Goal: Task Accomplishment & Management: Use online tool/utility

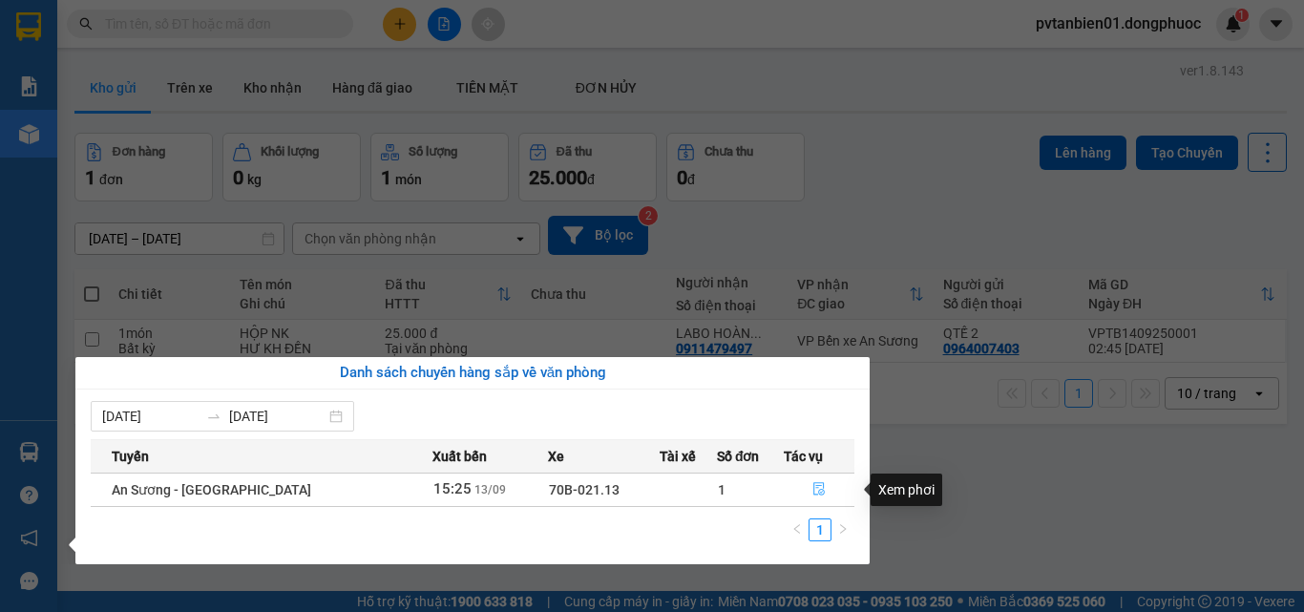
click at [813, 488] on icon "file-done" at bounding box center [818, 489] width 11 height 13
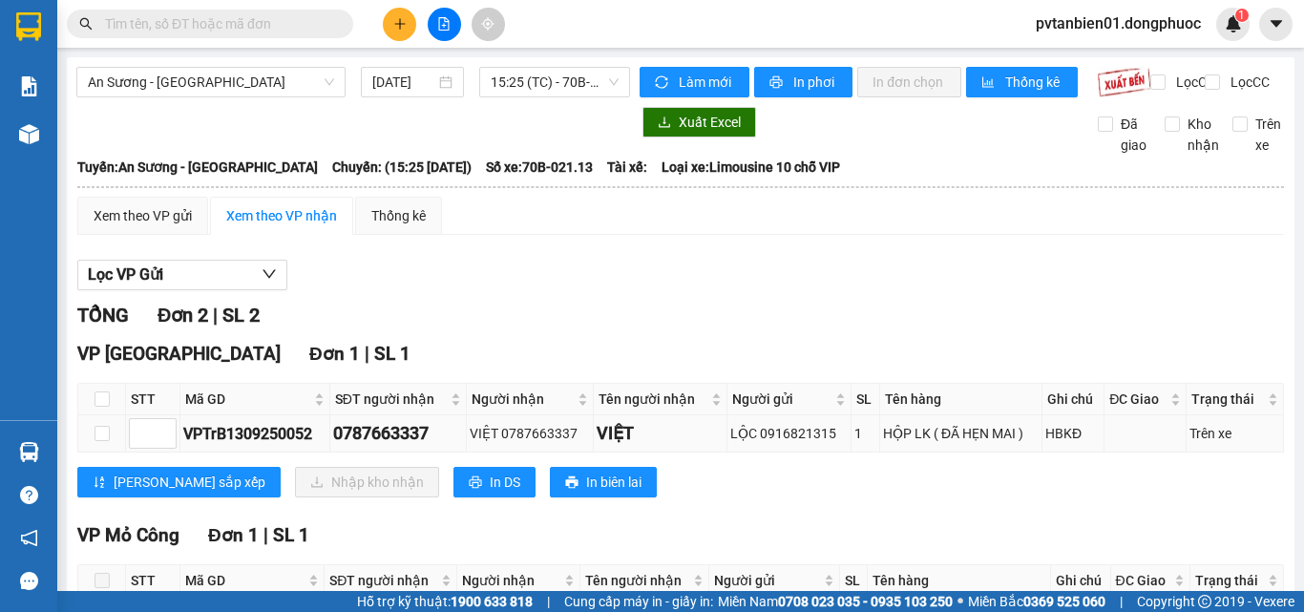
scroll to position [95, 0]
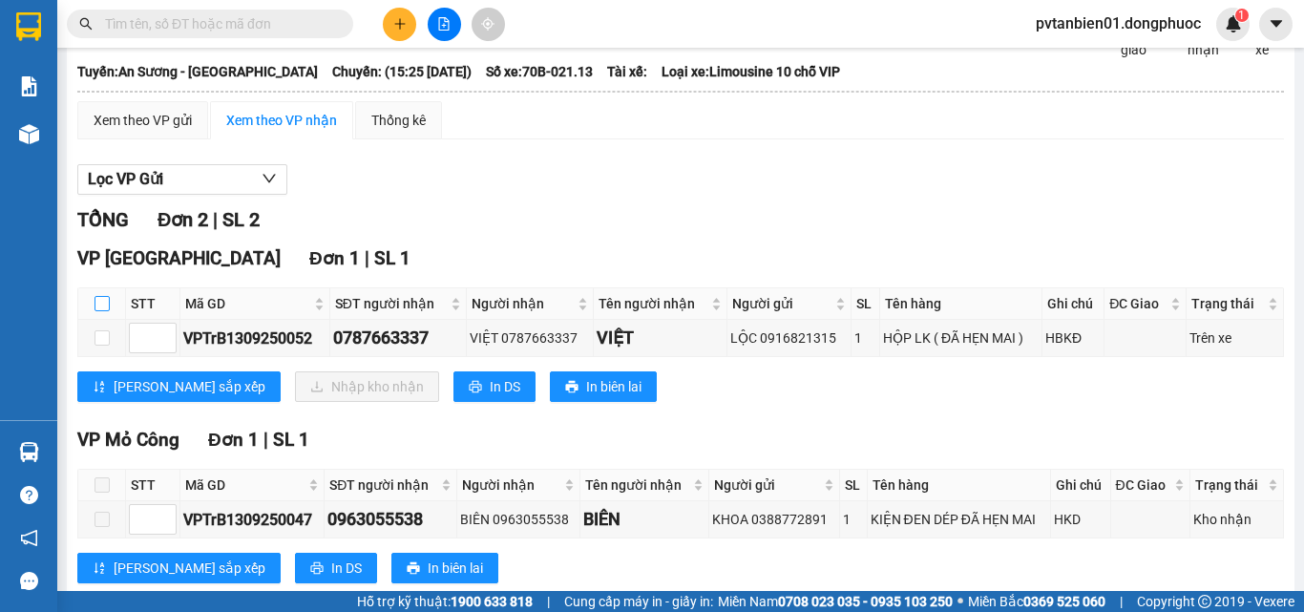
click at [96, 311] on input "checkbox" at bounding box center [102, 303] width 15 height 15
checkbox input "true"
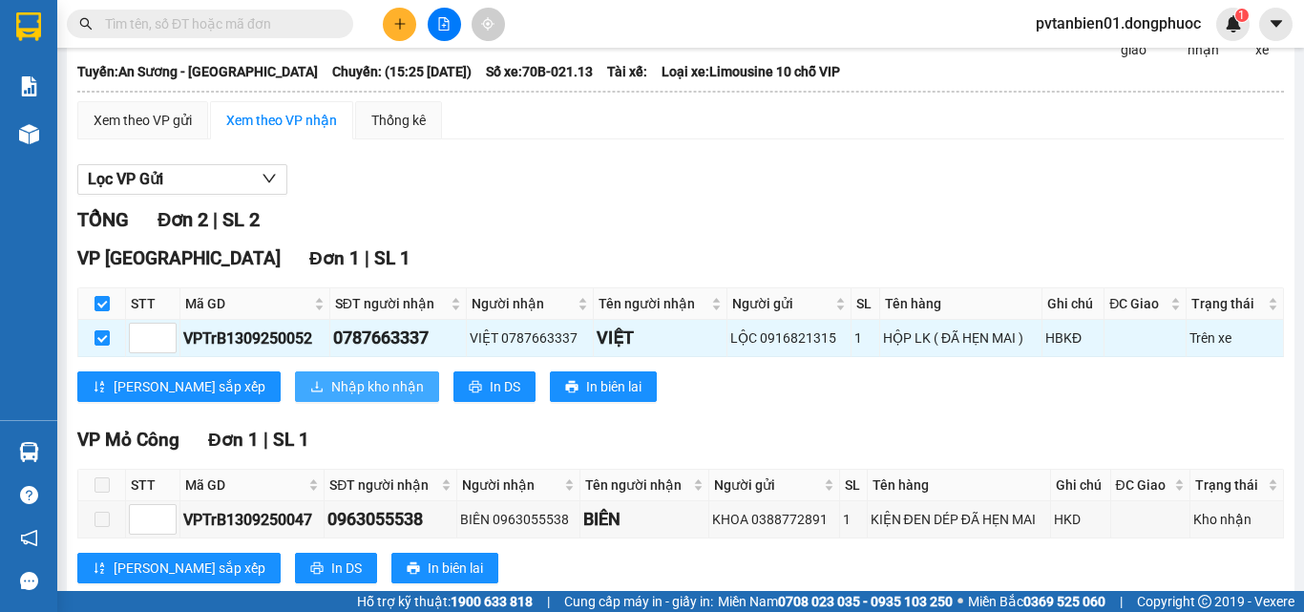
click at [331, 397] on span "Nhập kho nhận" at bounding box center [377, 386] width 93 height 21
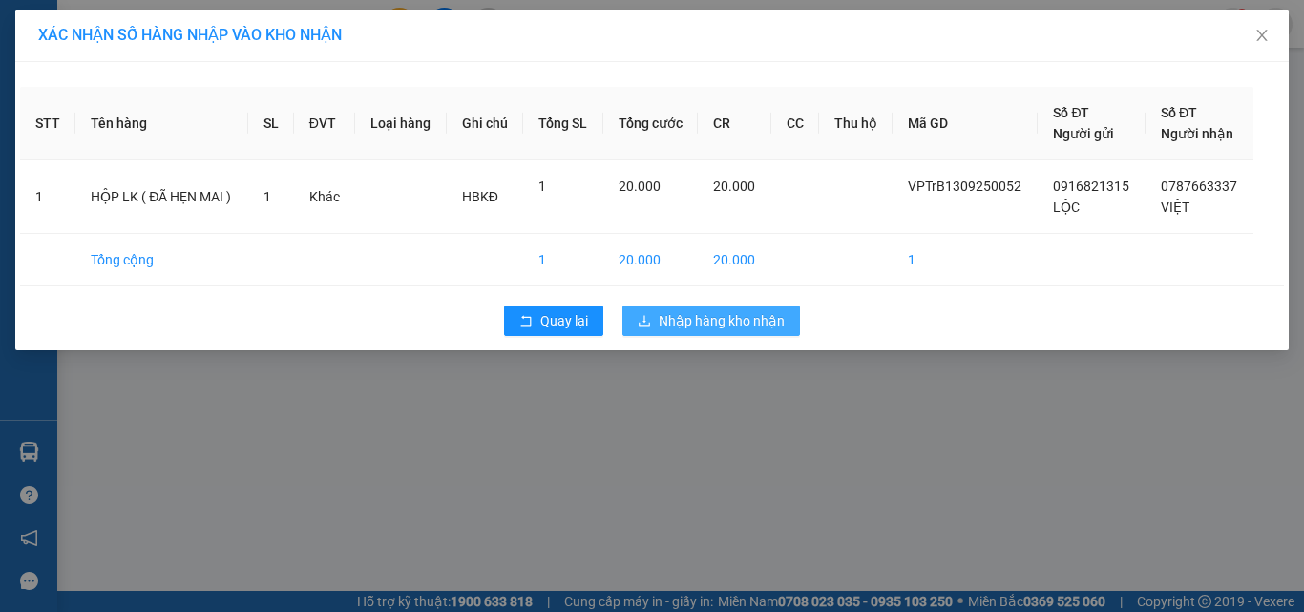
click at [778, 323] on span "Nhập hàng kho nhận" at bounding box center [722, 320] width 126 height 21
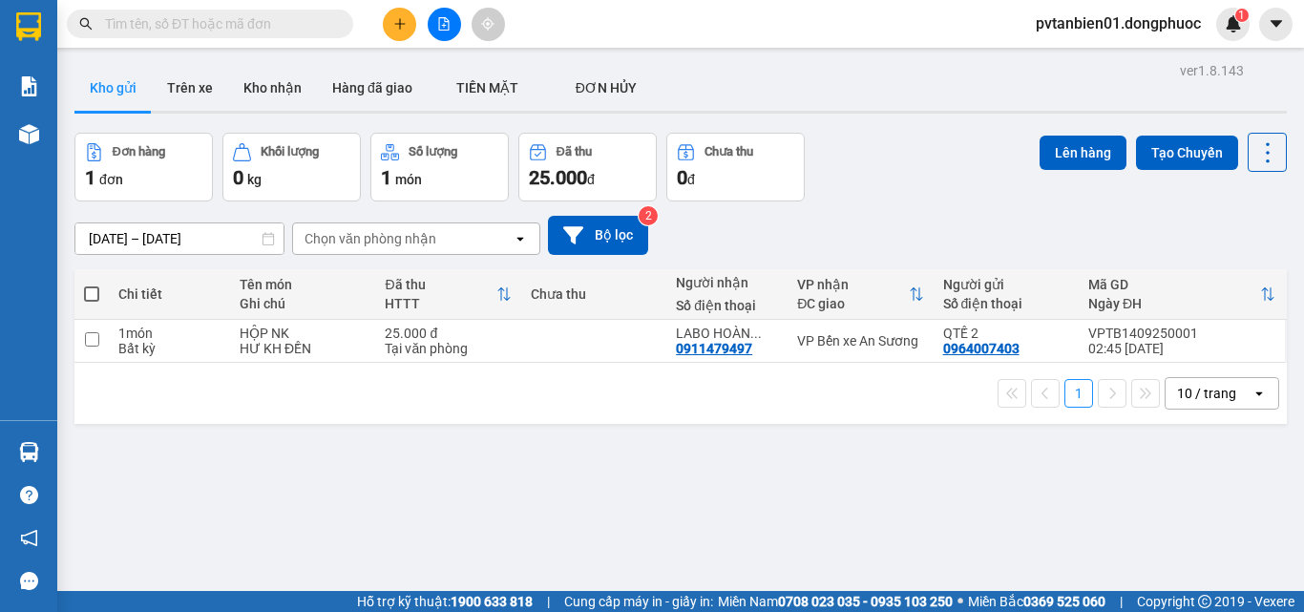
click at [90, 293] on span at bounding box center [91, 293] width 15 height 15
click at [92, 284] on input "checkbox" at bounding box center [92, 284] width 0 height 0
checkbox input "true"
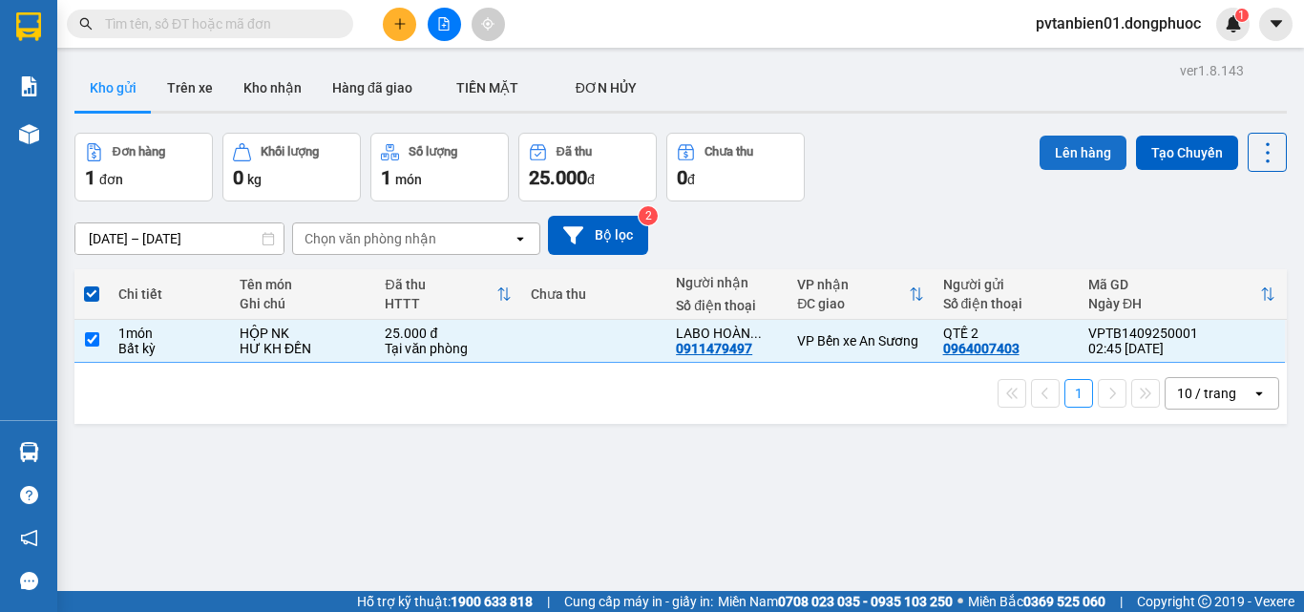
click at [1053, 158] on button "Lên hàng" at bounding box center [1083, 153] width 87 height 34
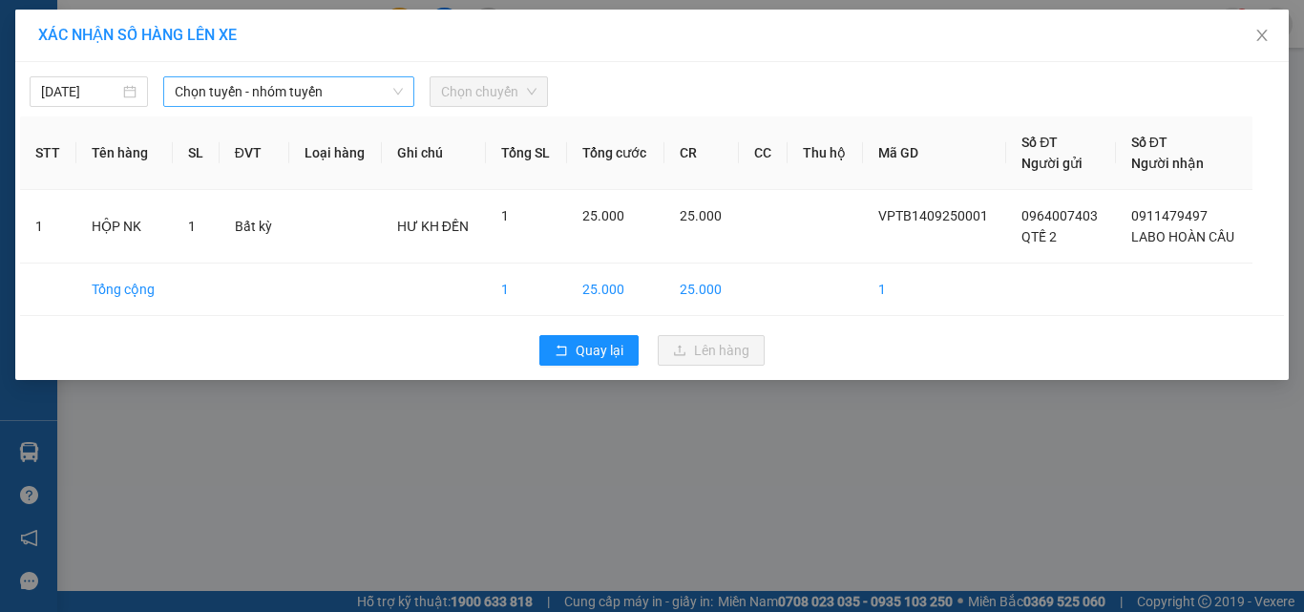
click at [261, 91] on span "Chọn tuyến - nhóm tuyến" at bounding box center [289, 91] width 228 height 29
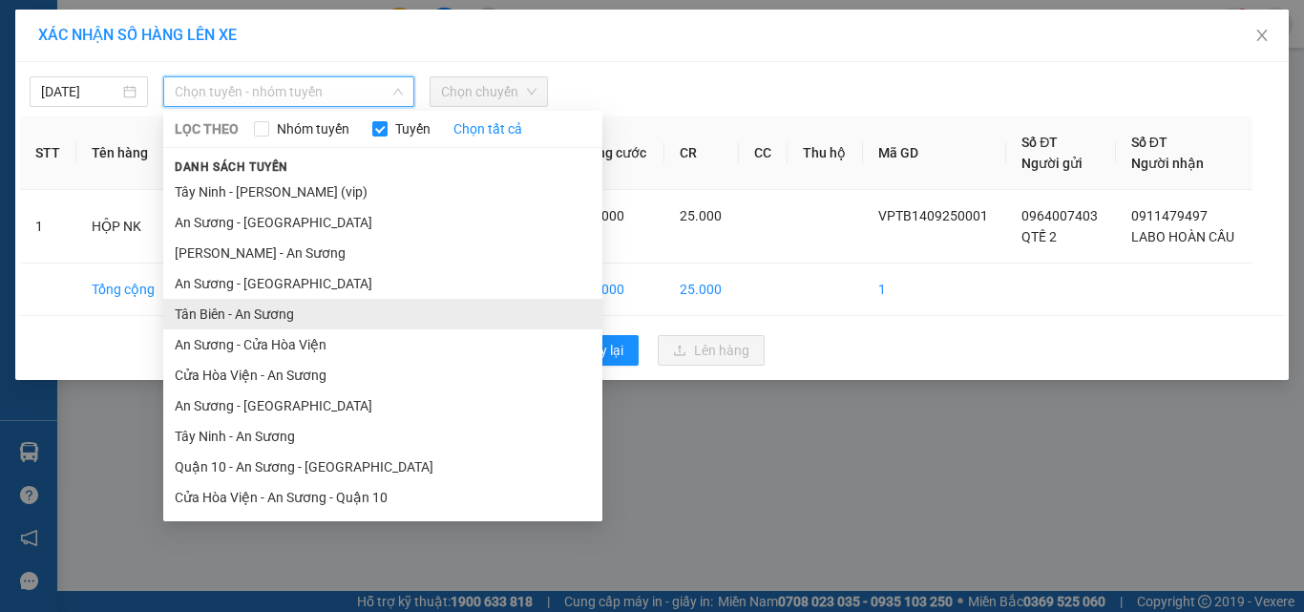
click at [211, 314] on li "Tân Biên - An Sương" at bounding box center [382, 314] width 439 height 31
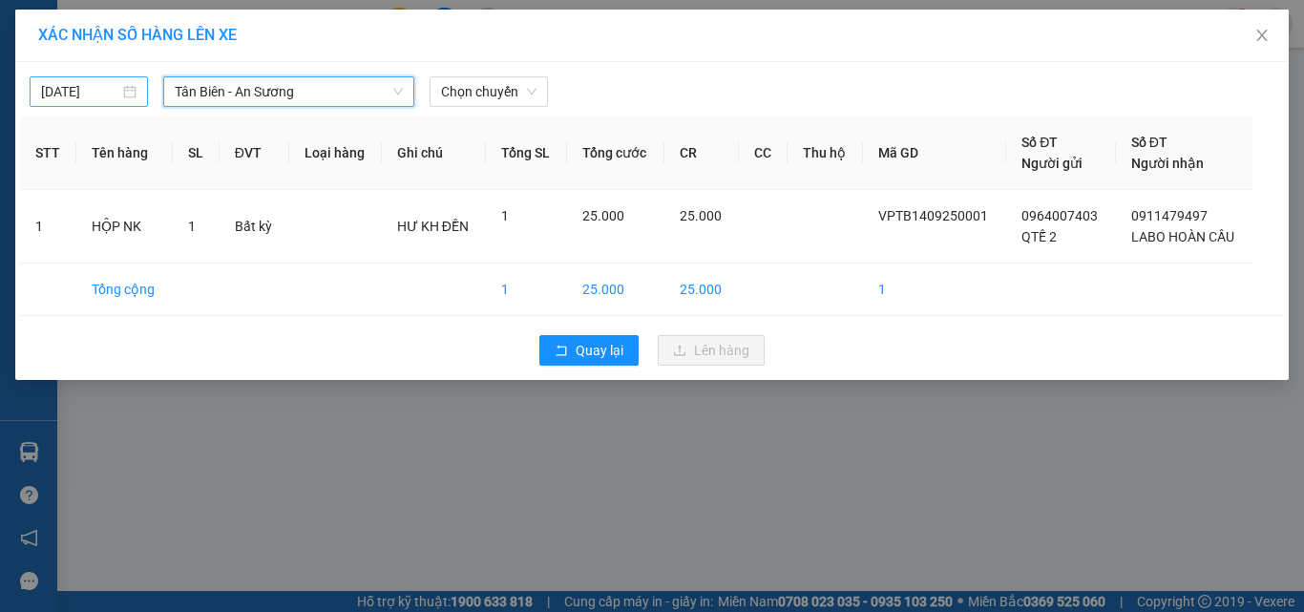
click at [87, 98] on body "Kết quả tìm kiếm ( 0 ) Bộ lọc Ngày tạo đơn gần nhất No Data pvtanbien01.dongphu…" at bounding box center [652, 306] width 1304 height 612
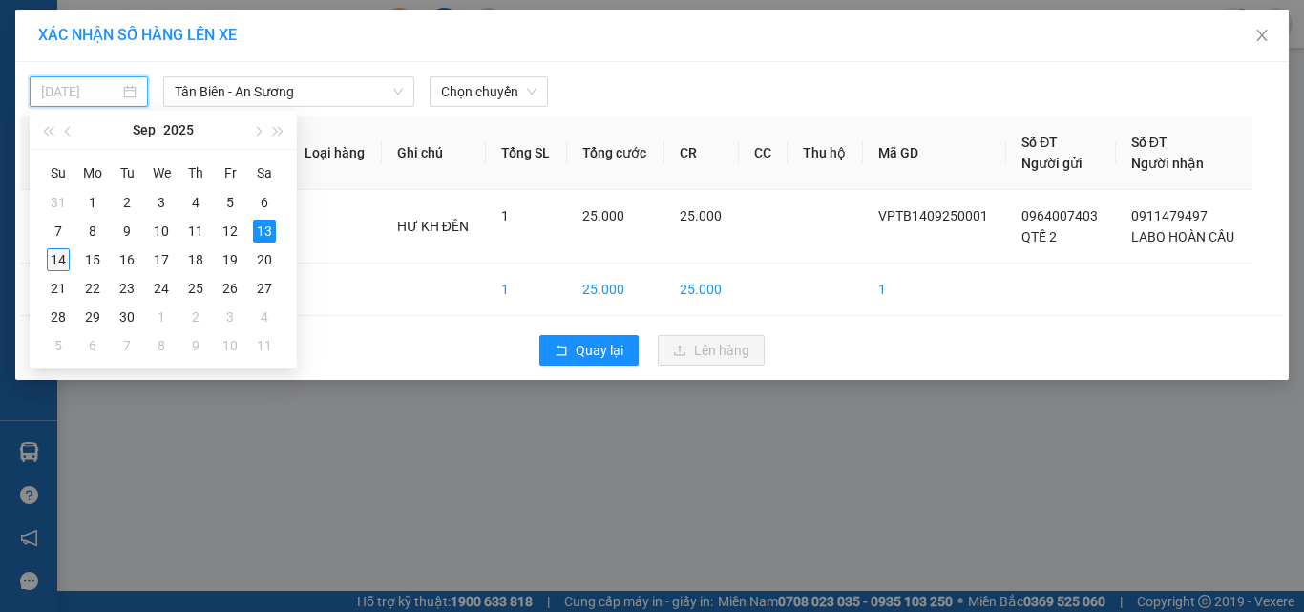
click at [58, 260] on div "14" at bounding box center [58, 259] width 23 height 23
type input "[DATE]"
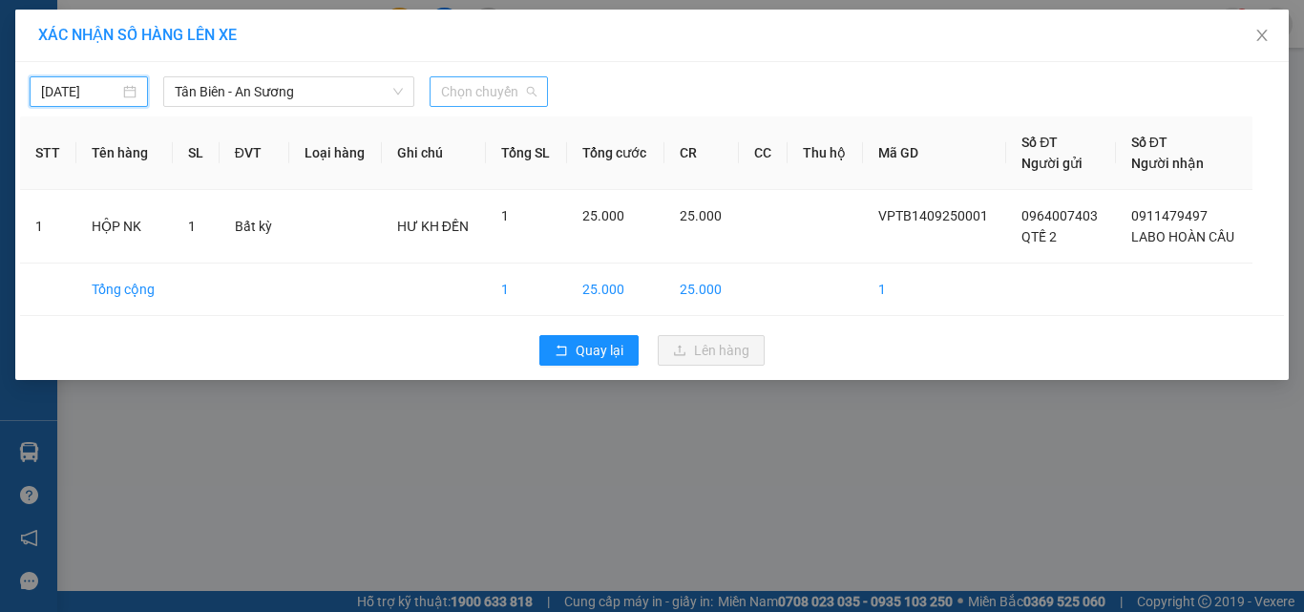
click at [457, 88] on span "Chọn chuyến" at bounding box center [488, 91] width 95 height 29
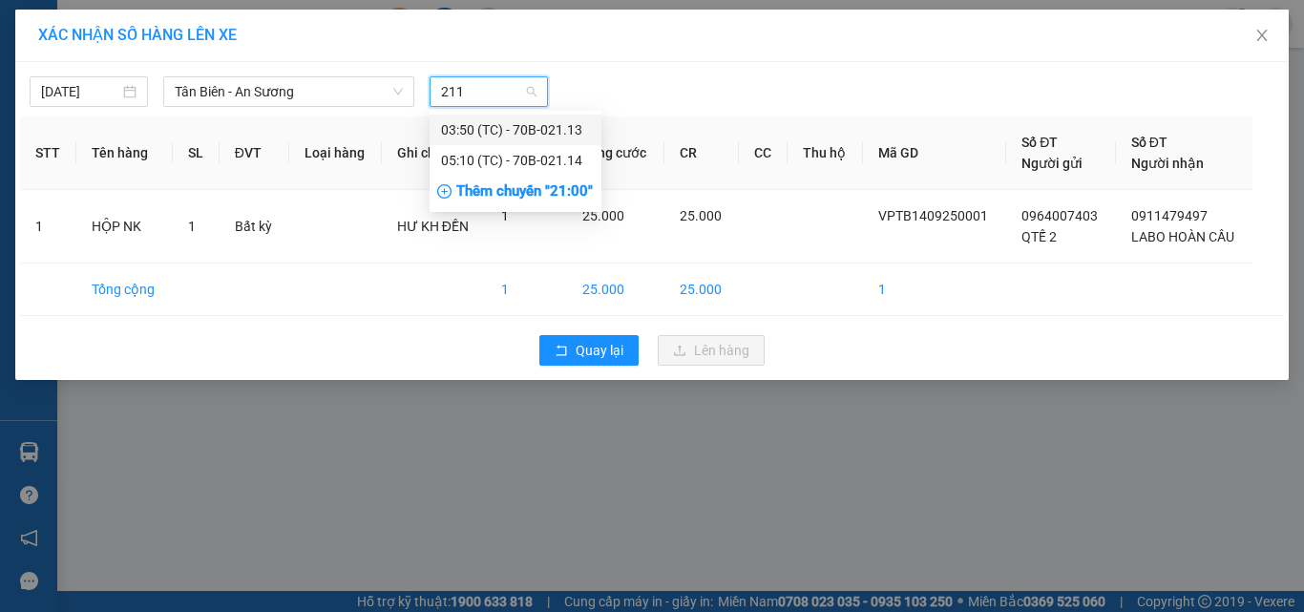
type input "2113"
click at [484, 123] on div "03:50 (TC) - 70B-021.13" at bounding box center [515, 129] width 149 height 21
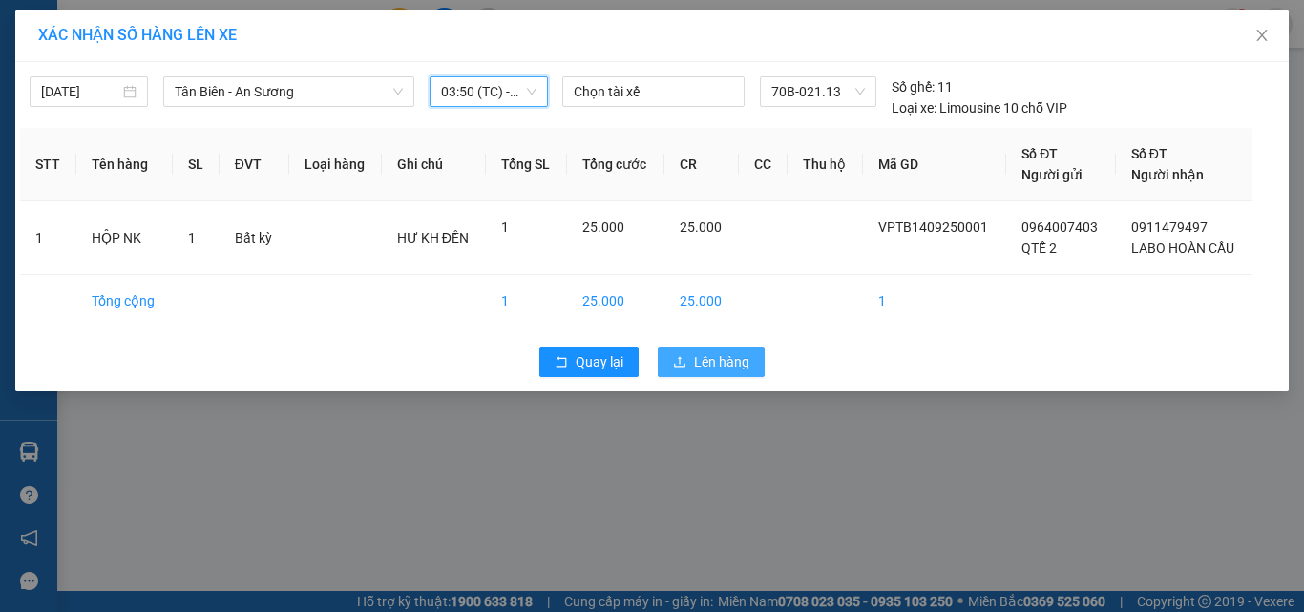
click at [723, 360] on span "Lên hàng" at bounding box center [721, 361] width 55 height 21
